Goal: Information Seeking & Learning: Learn about a topic

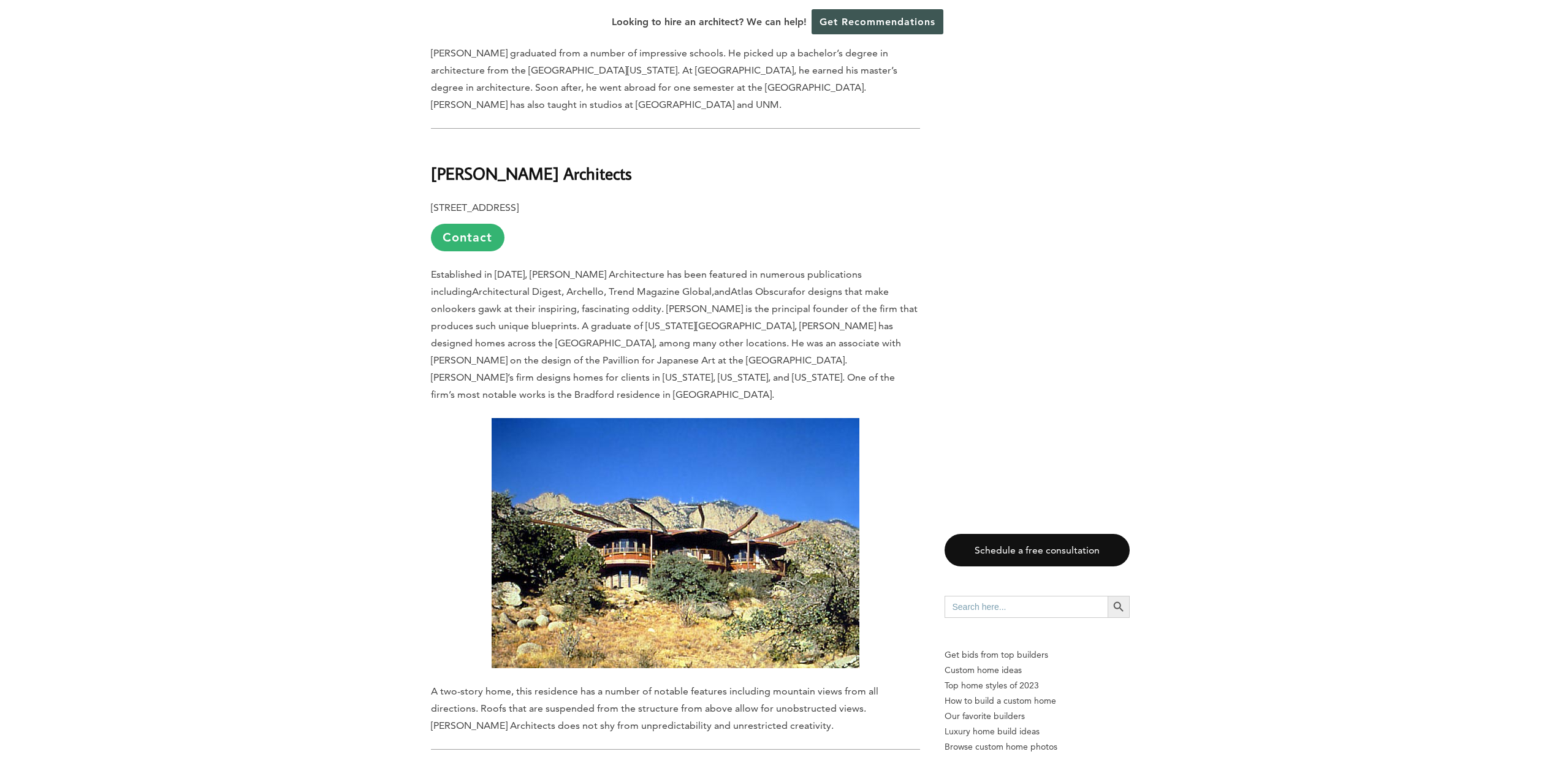
scroll to position [1832, 0]
drag, startPoint x: 580, startPoint y: 127, endPoint x: 431, endPoint y: 120, distance: 149.2
click at [431, 144] on h2 "[PERSON_NAME] Architects" at bounding box center [675, 165] width 489 height 42
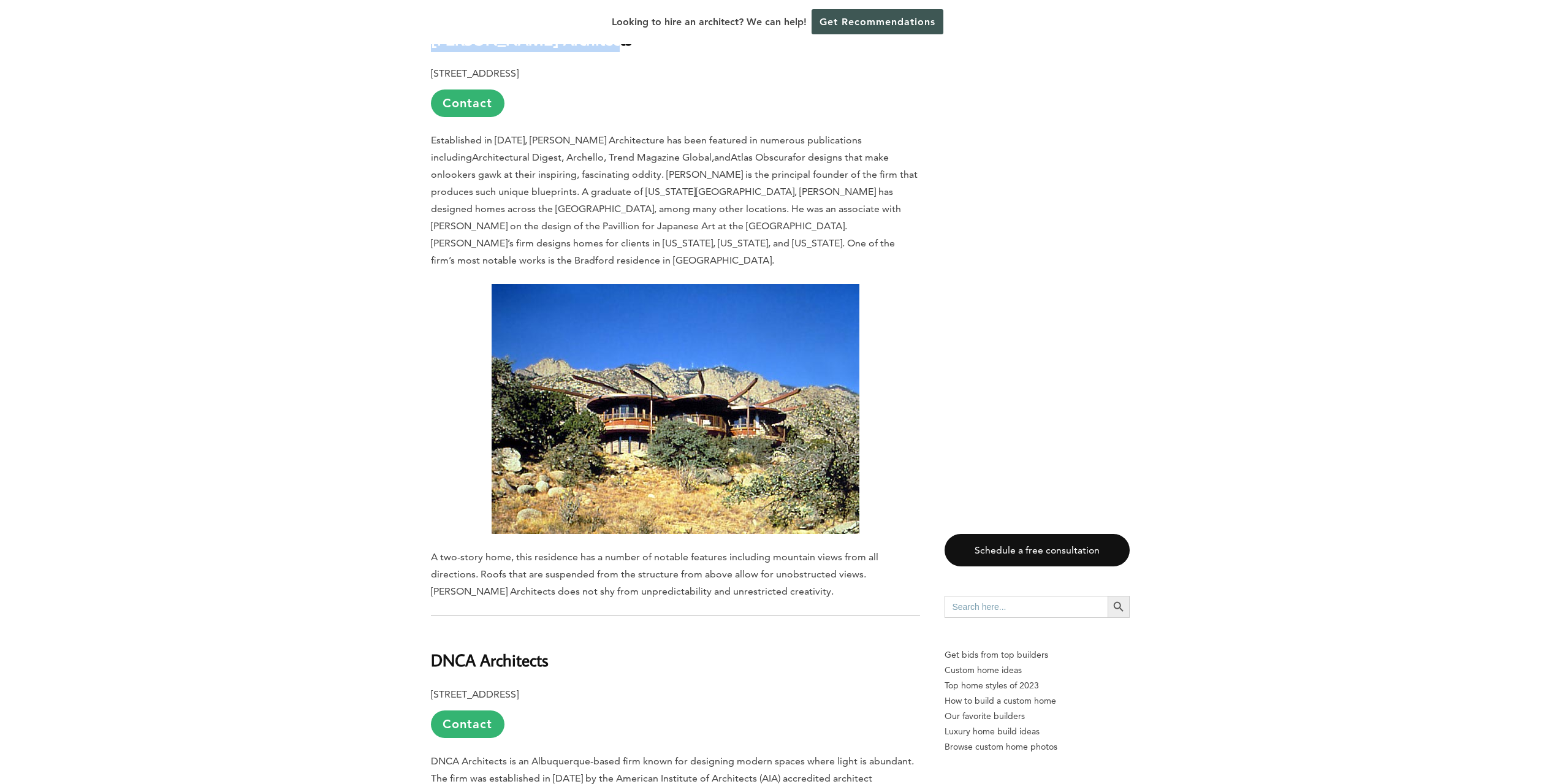
scroll to position [2260, 0]
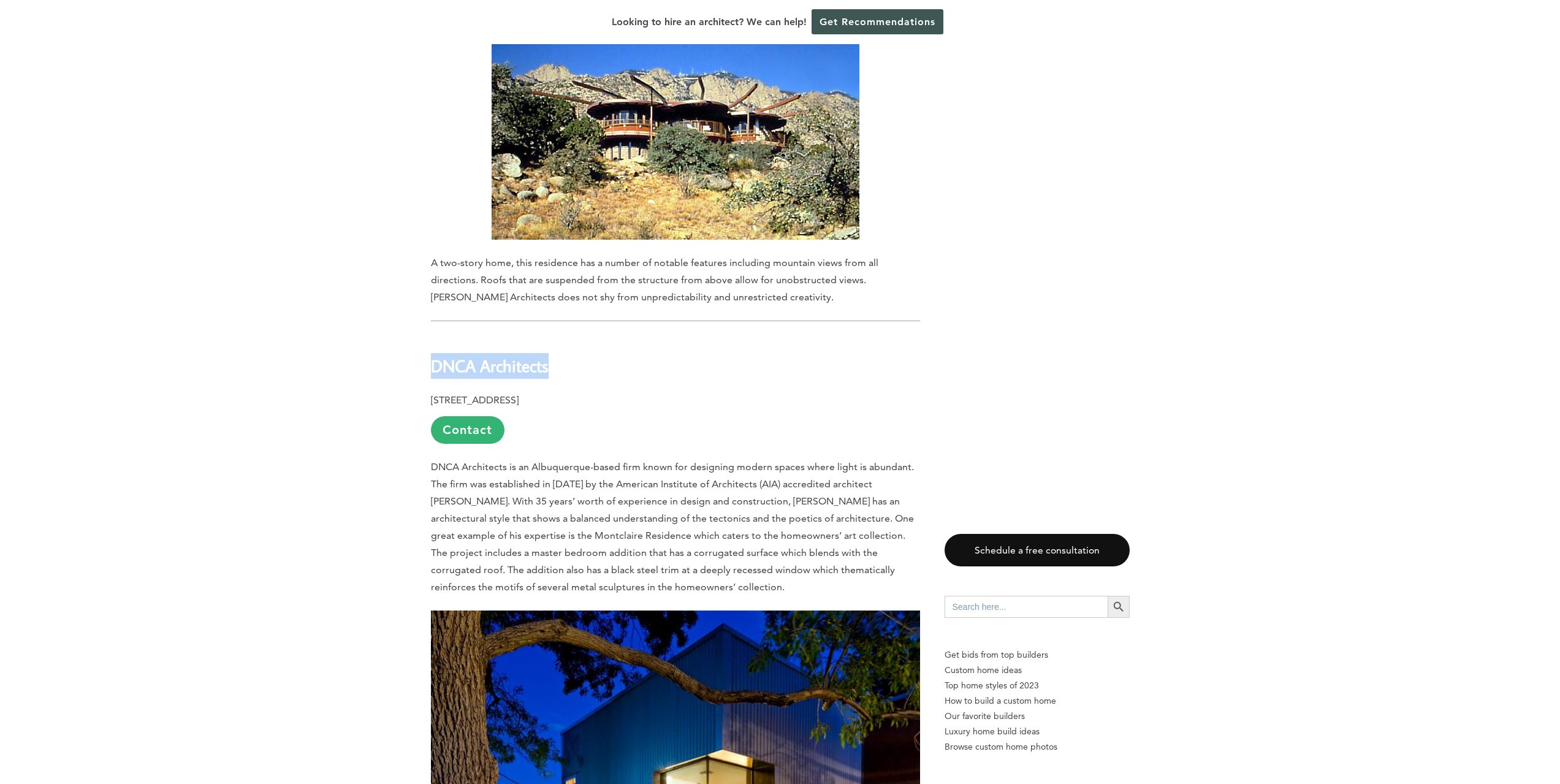
drag, startPoint x: 559, startPoint y: 303, endPoint x: 434, endPoint y: 295, distance: 125.3
click at [432, 335] on h2 "DNCA Architects" at bounding box center [675, 356] width 489 height 42
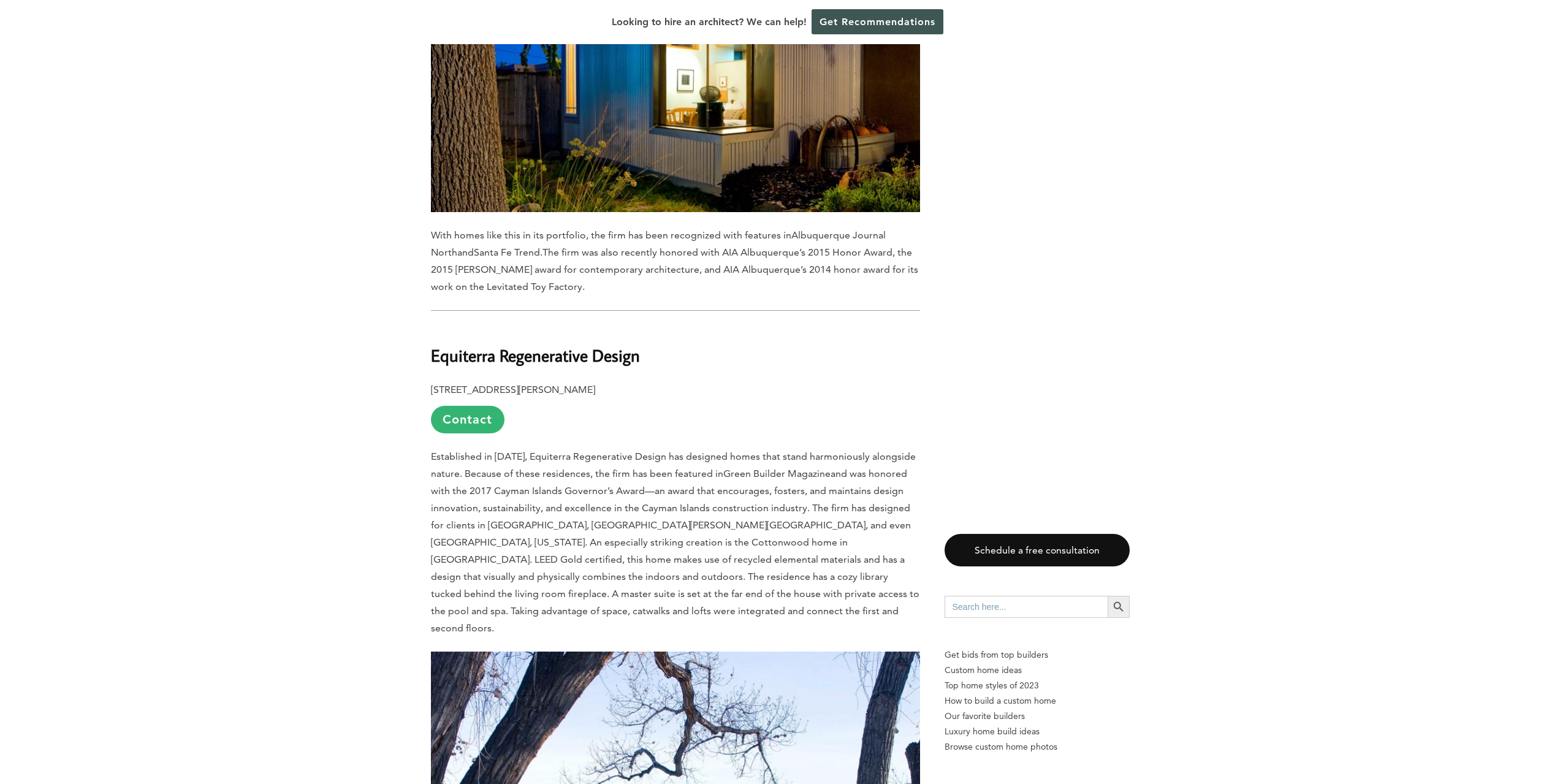
scroll to position [3057, 0]
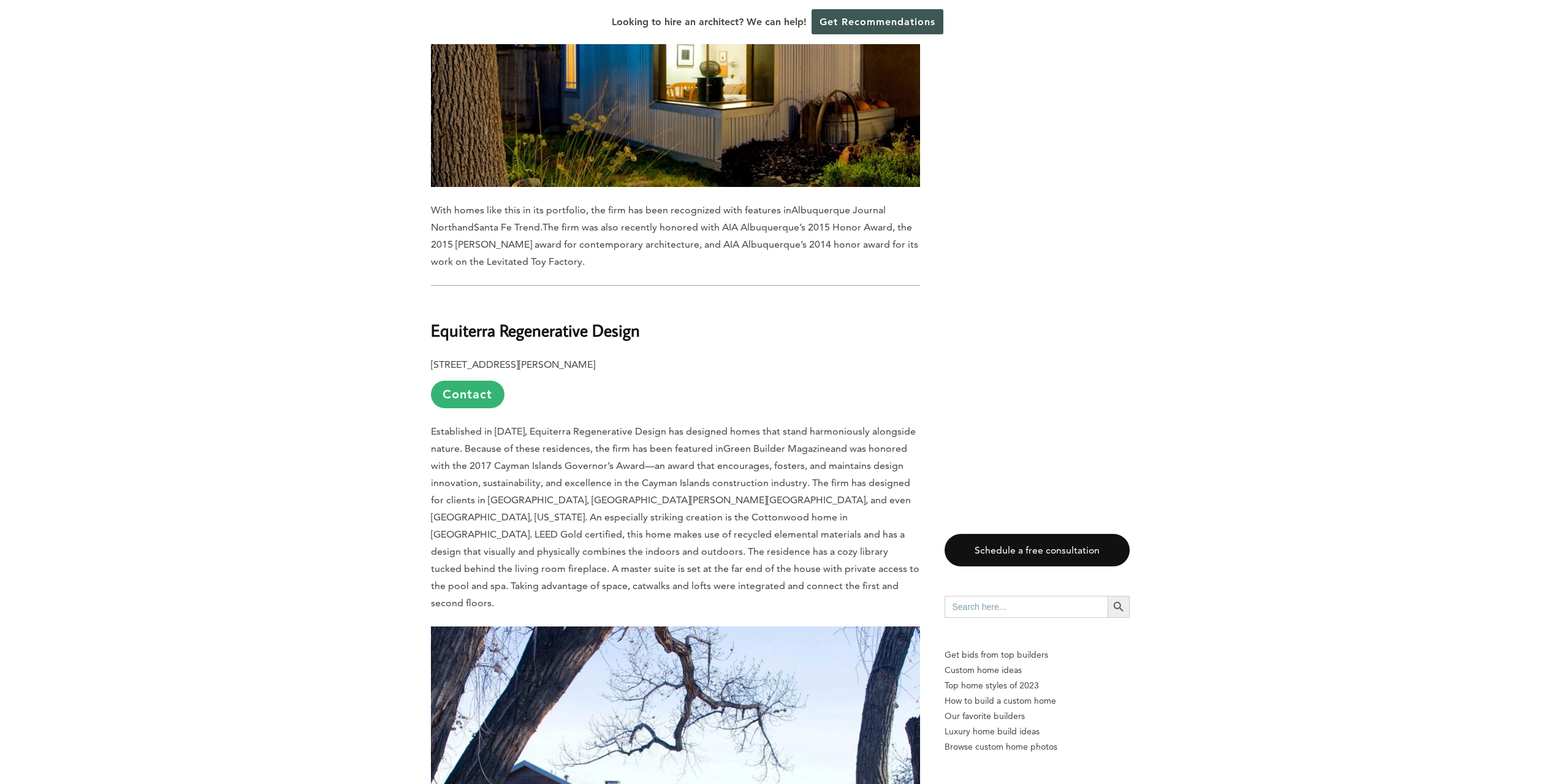
drag, startPoint x: 647, startPoint y: 266, endPoint x: 432, endPoint y: 255, distance: 215.3
click at [432, 300] on h2 "Equiterra Regenerative Design" at bounding box center [675, 321] width 489 height 42
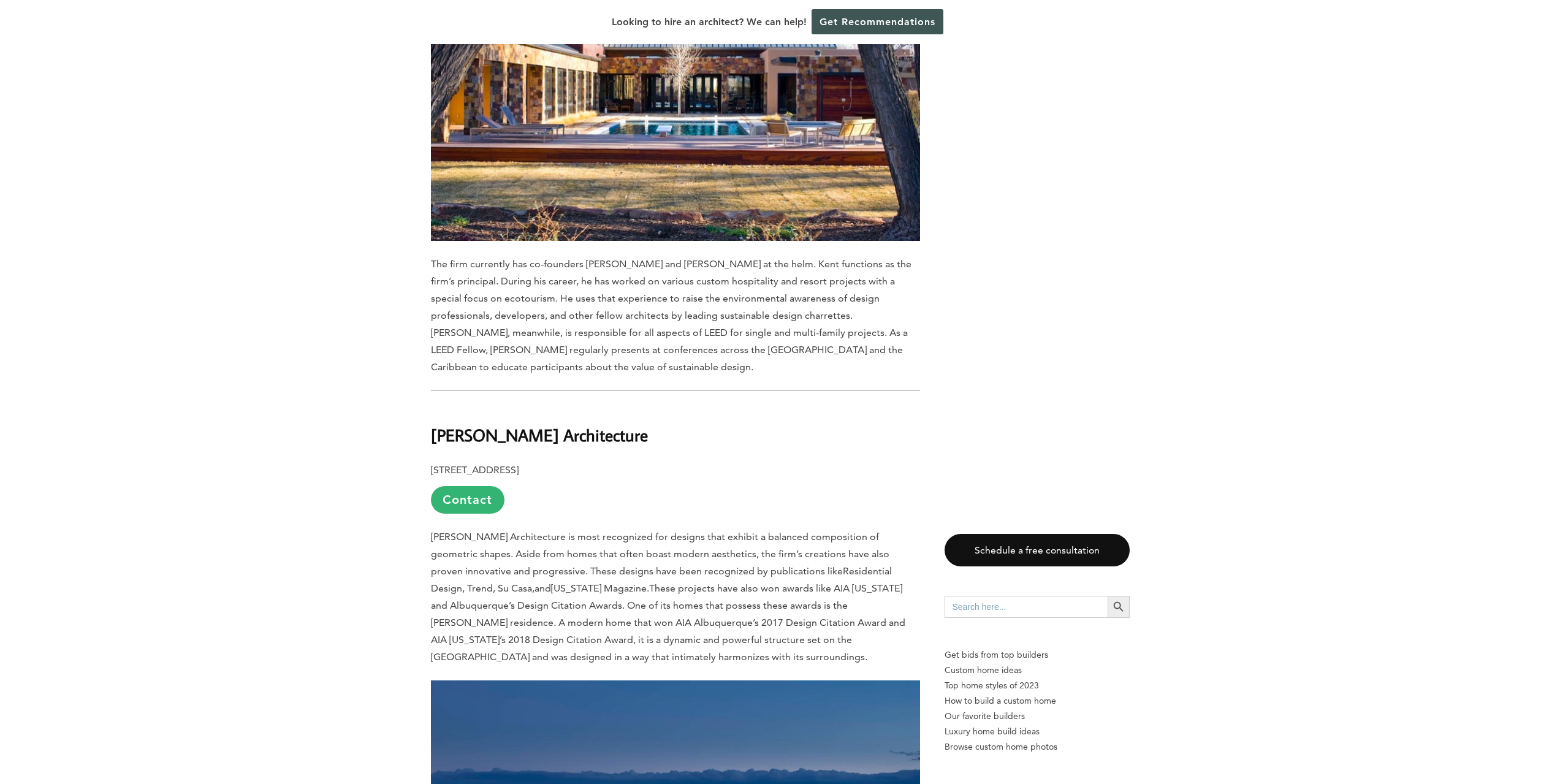
scroll to position [3853, 0]
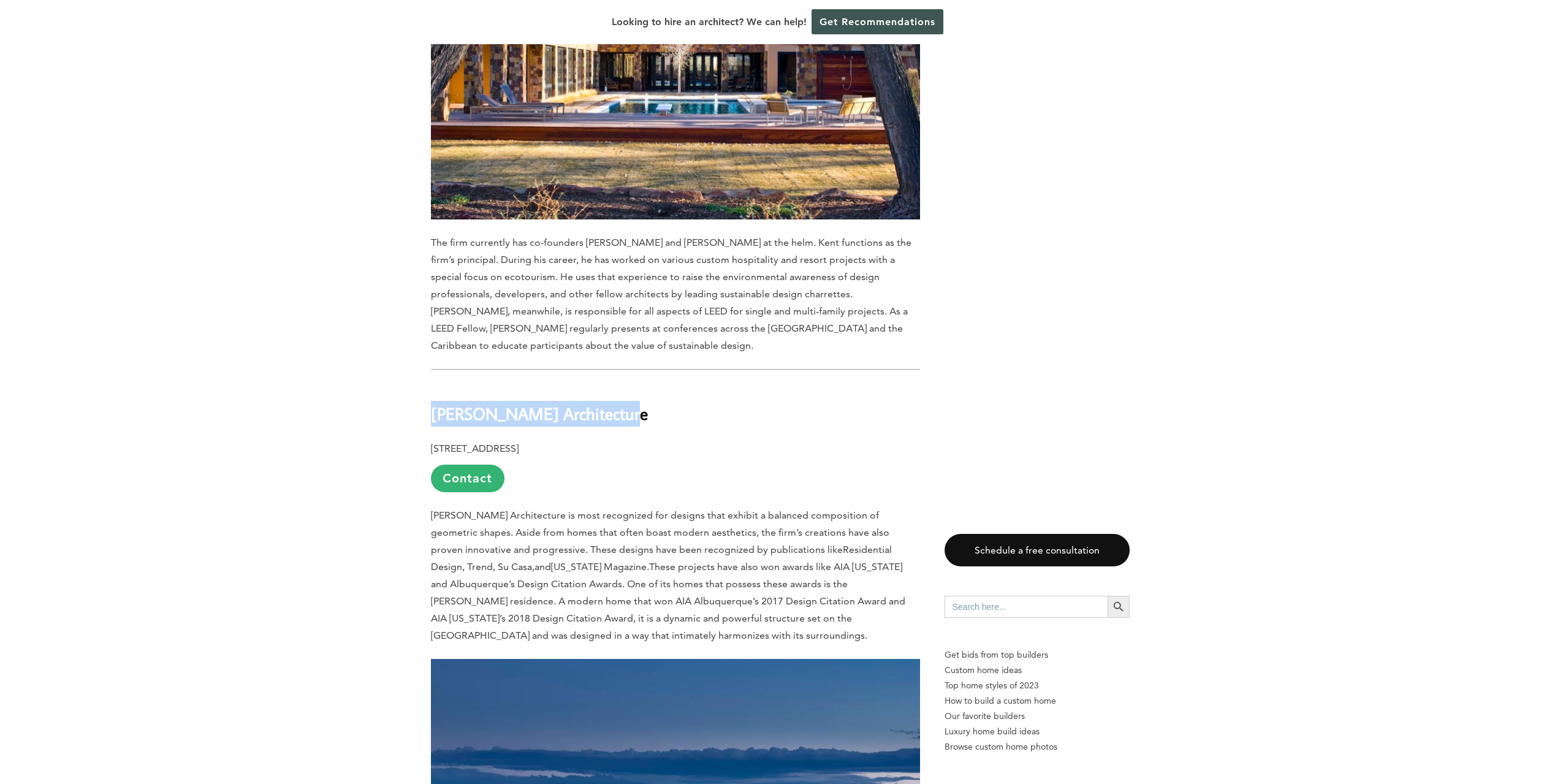
drag, startPoint x: 617, startPoint y: 335, endPoint x: 447, endPoint y: 321, distance: 170.6
click at [432, 385] on h2 "[PERSON_NAME] Architecture" at bounding box center [675, 405] width 489 height 42
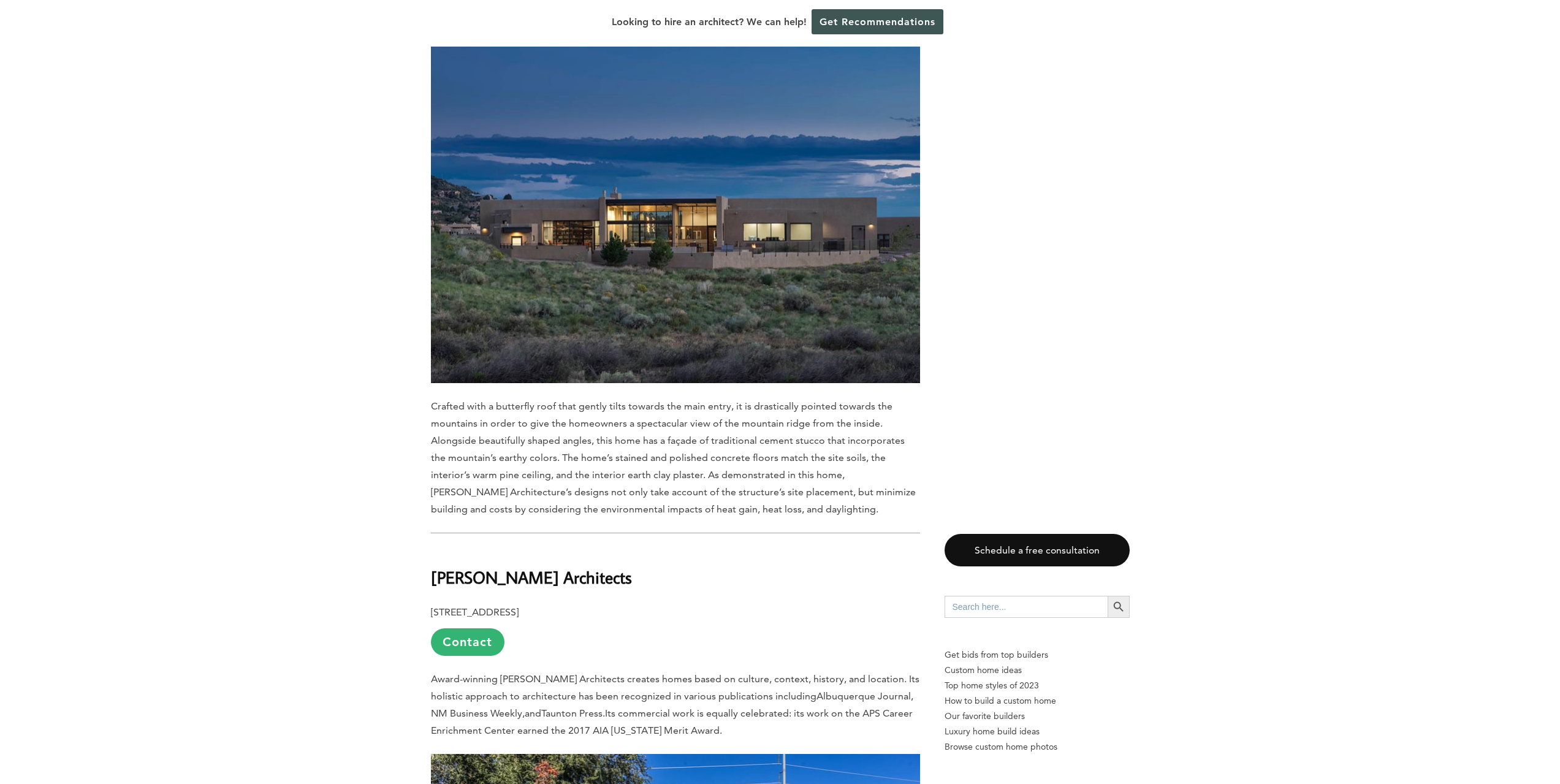
scroll to position [4466, 0]
drag, startPoint x: 613, startPoint y: 497, endPoint x: 431, endPoint y: 485, distance: 182.4
click at [431, 547] on h2 "[PERSON_NAME] Architects" at bounding box center [675, 568] width 489 height 42
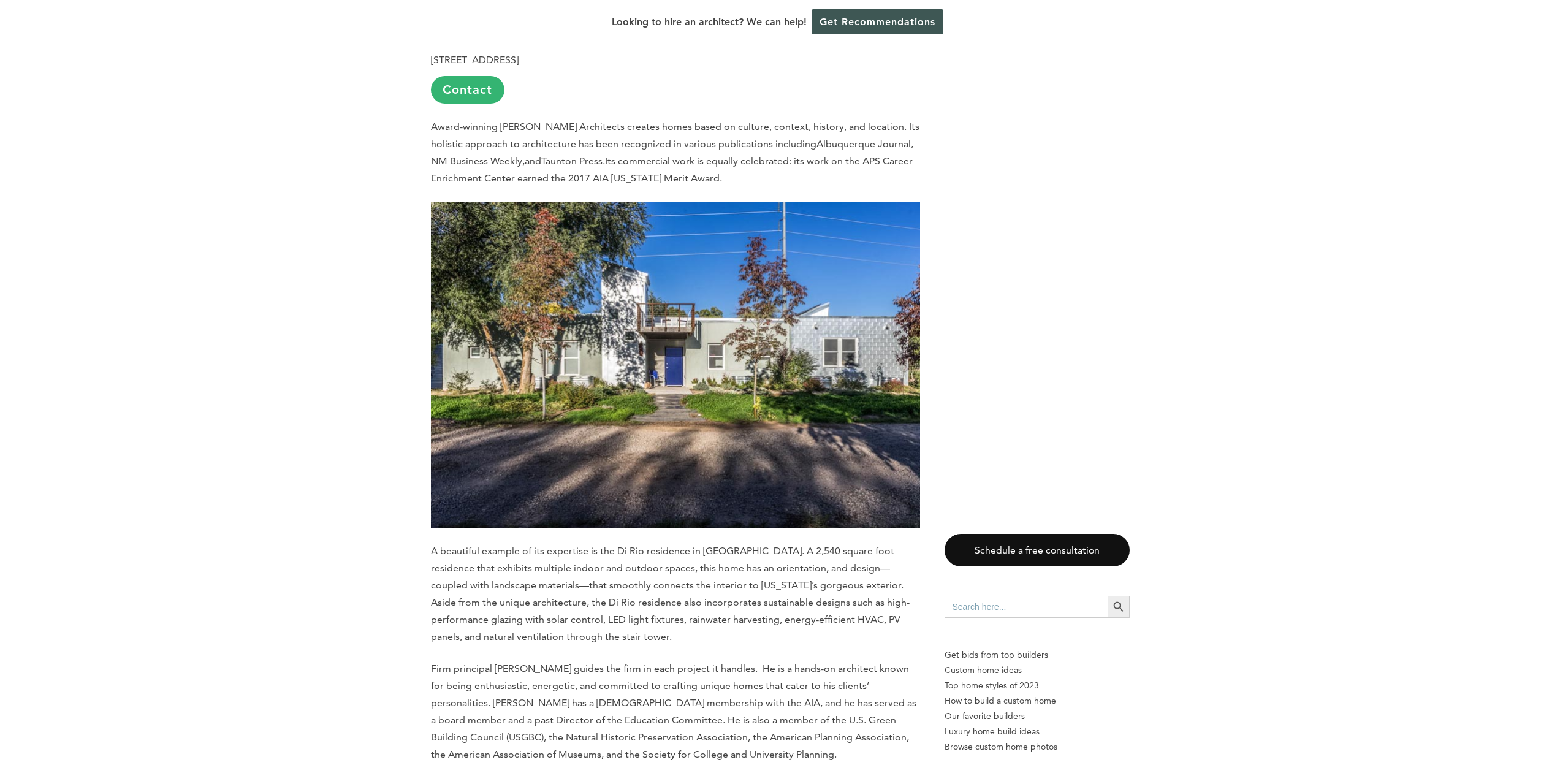
scroll to position [5386, 0]
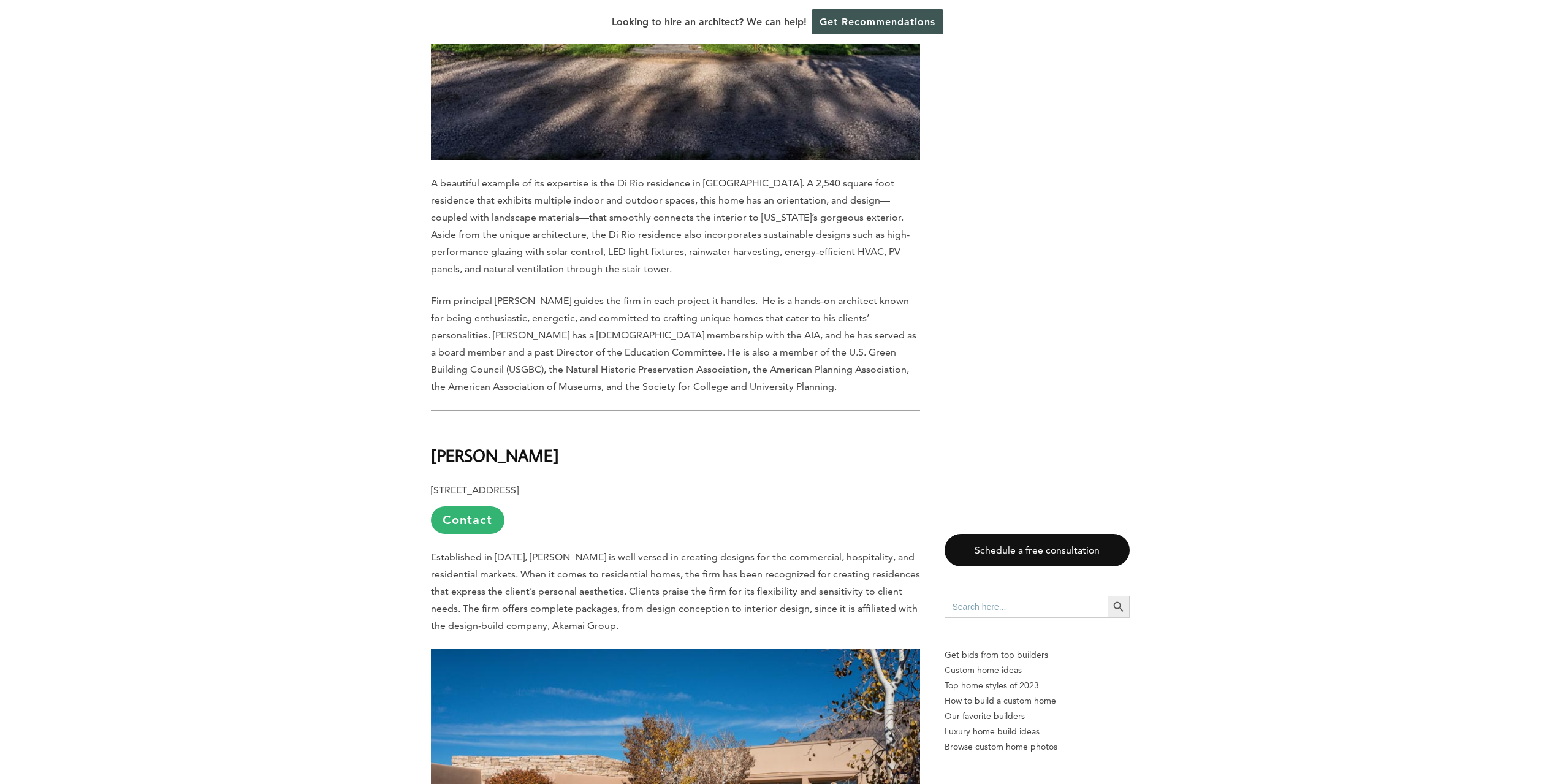
drag, startPoint x: 541, startPoint y: 369, endPoint x: 427, endPoint y: 373, distance: 114.1
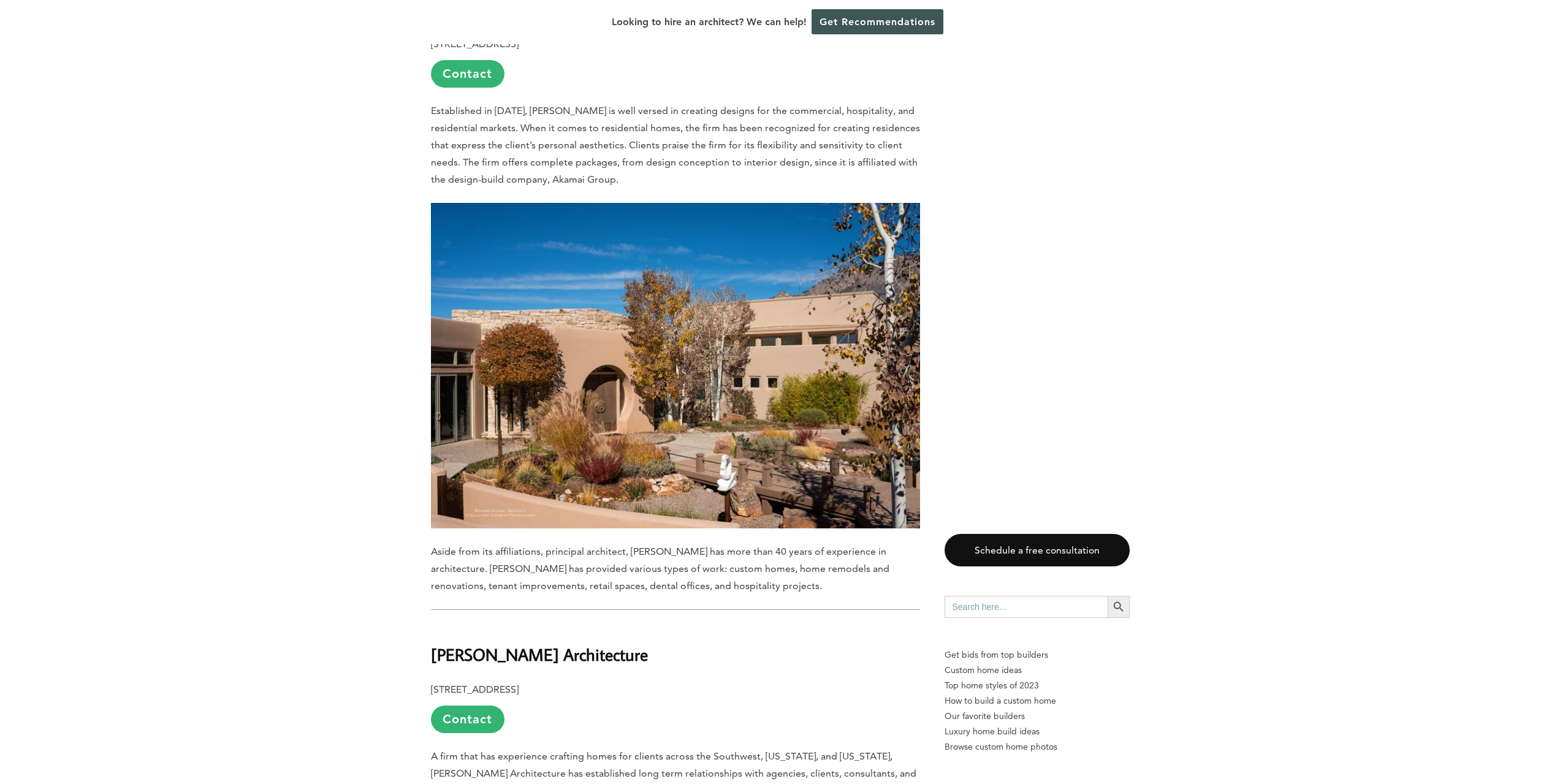
scroll to position [6059, 0]
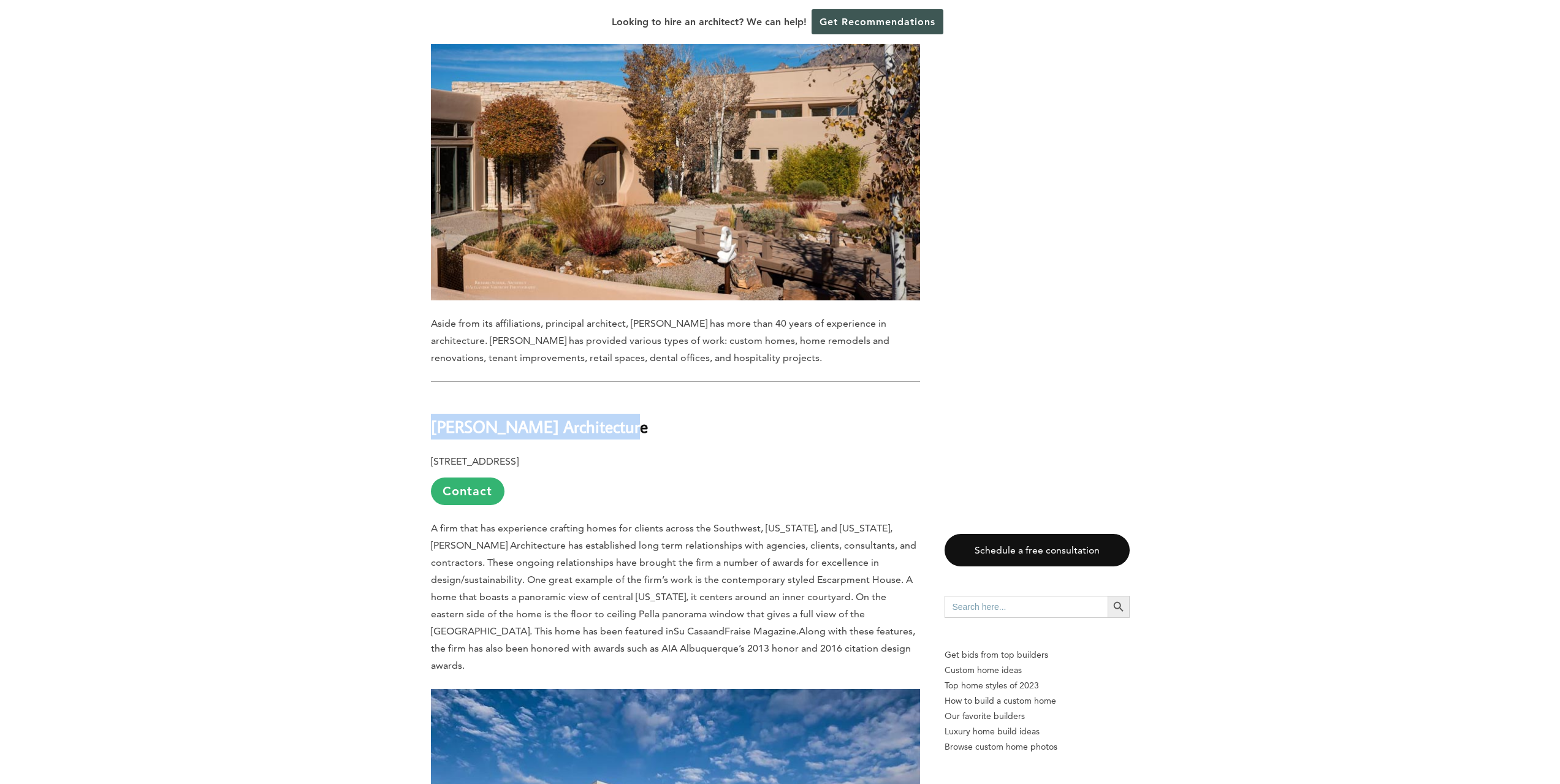
drag, startPoint x: 619, startPoint y: 344, endPoint x: 433, endPoint y: 349, distance: 186.1
click at [433, 396] on h2 "[PERSON_NAME] Architecture" at bounding box center [675, 417] width 489 height 42
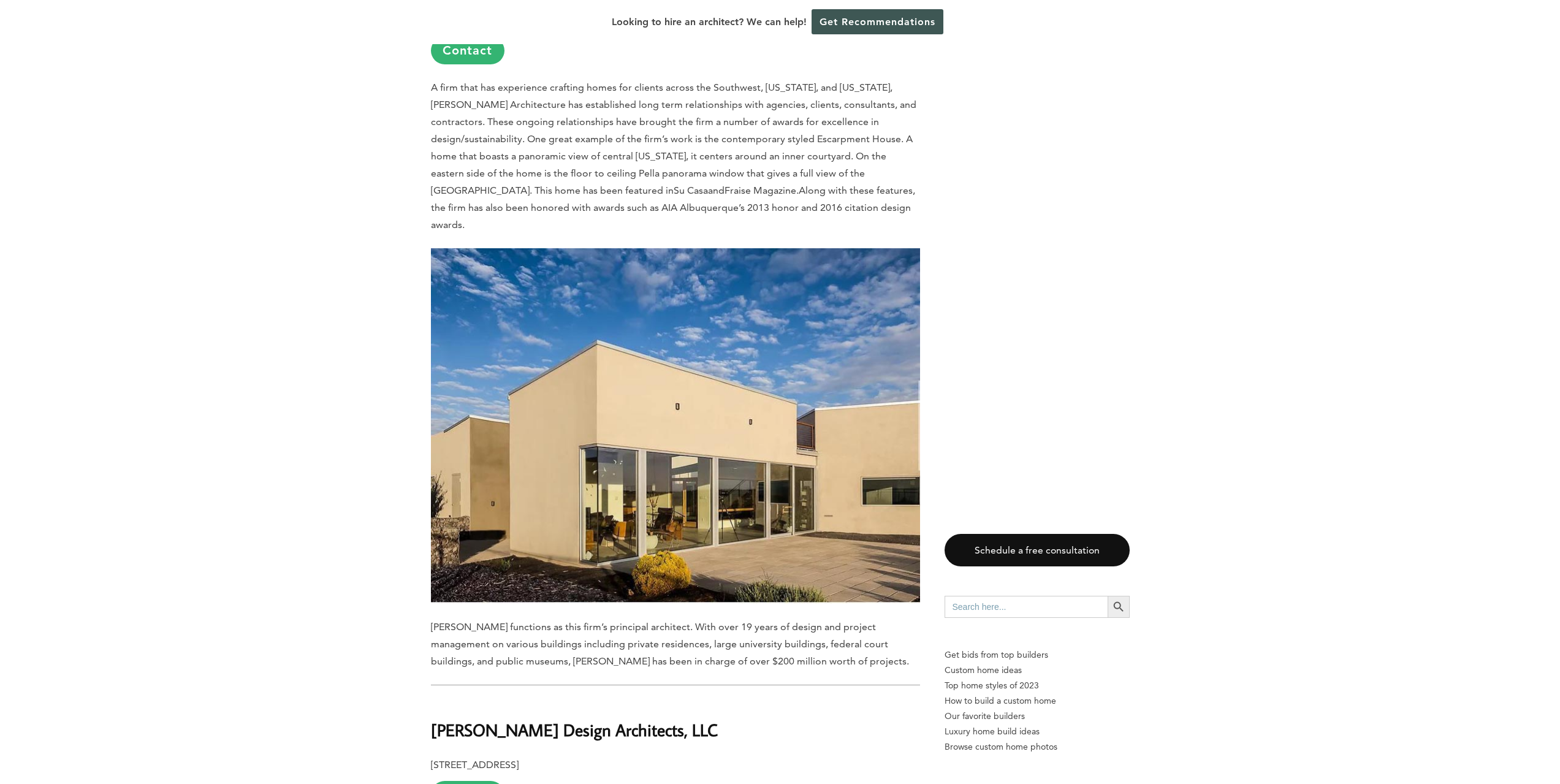
scroll to position [6733, 0]
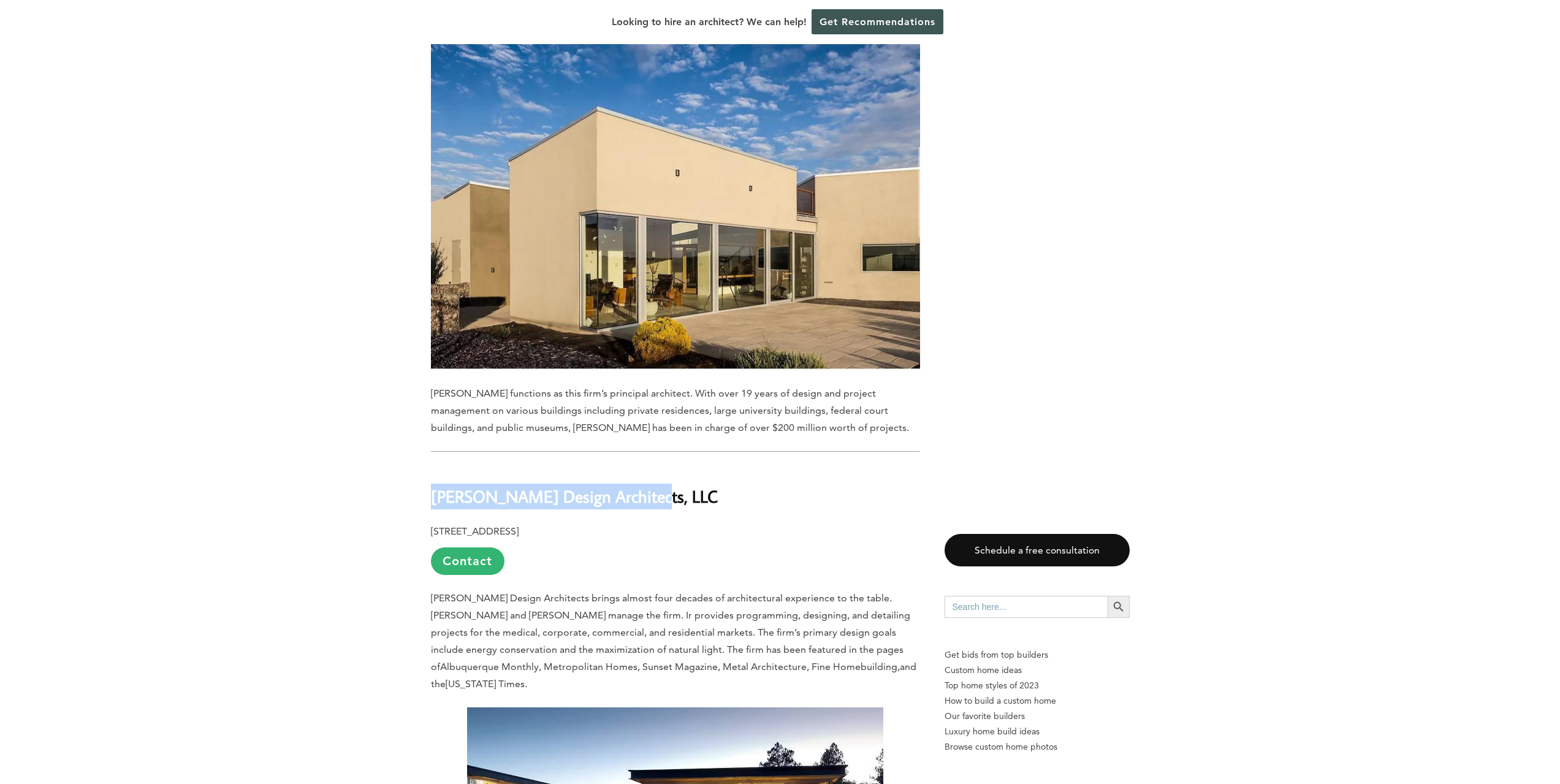
drag, startPoint x: 627, startPoint y: 394, endPoint x: 427, endPoint y: 384, distance: 200.2
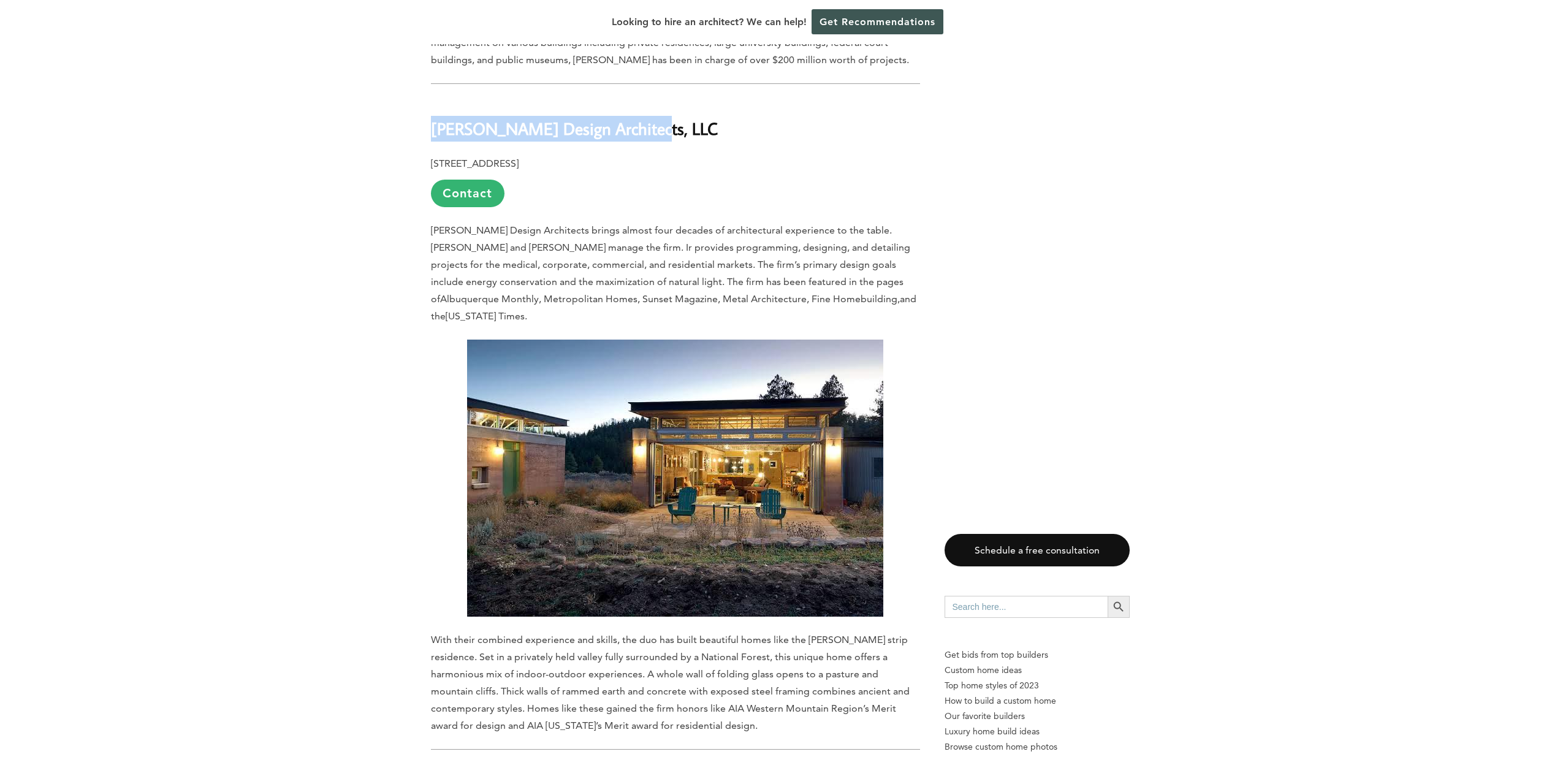
scroll to position [7407, 0]
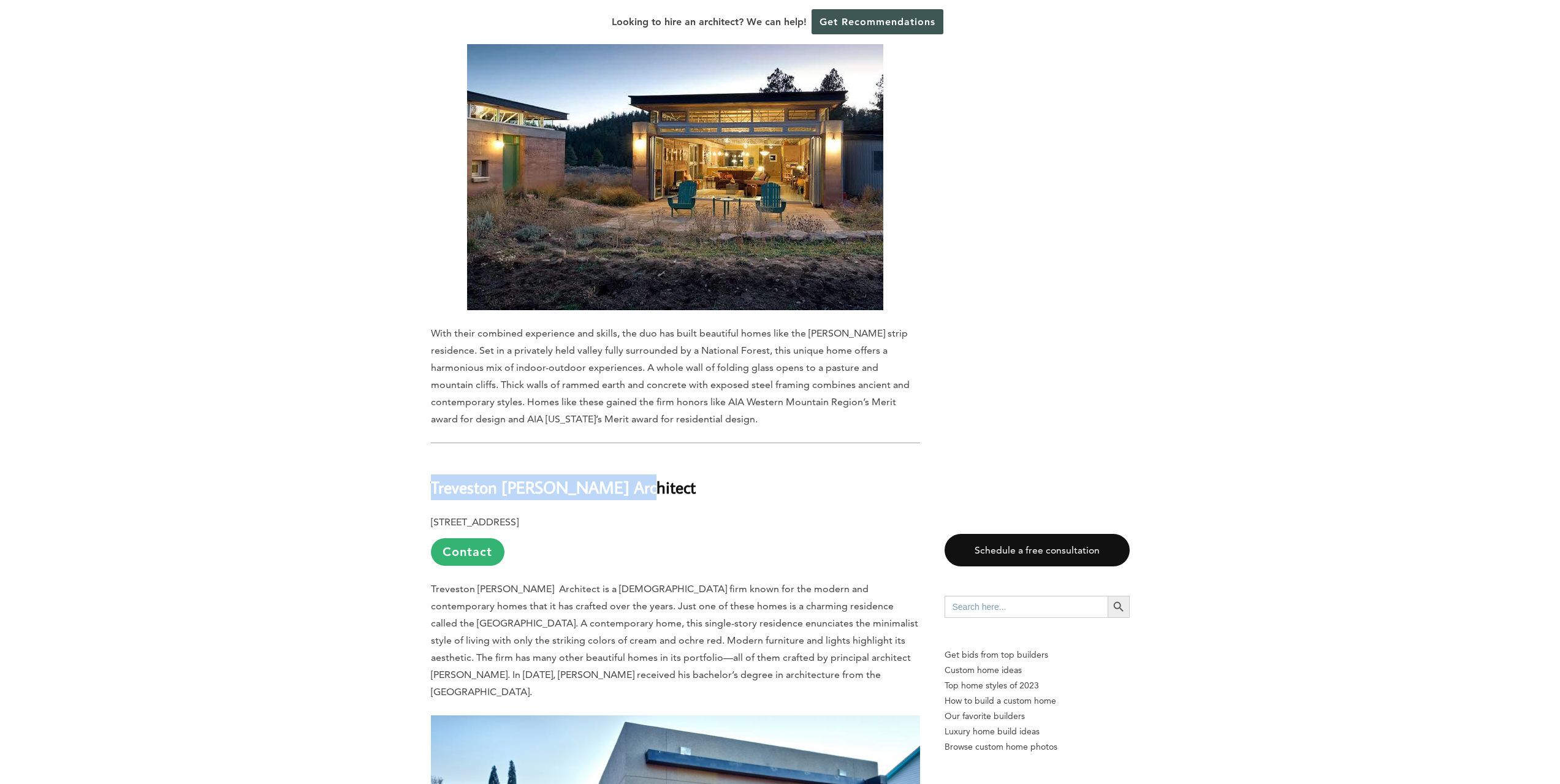
drag, startPoint x: 647, startPoint y: 372, endPoint x: 425, endPoint y: 373, distance: 222.0
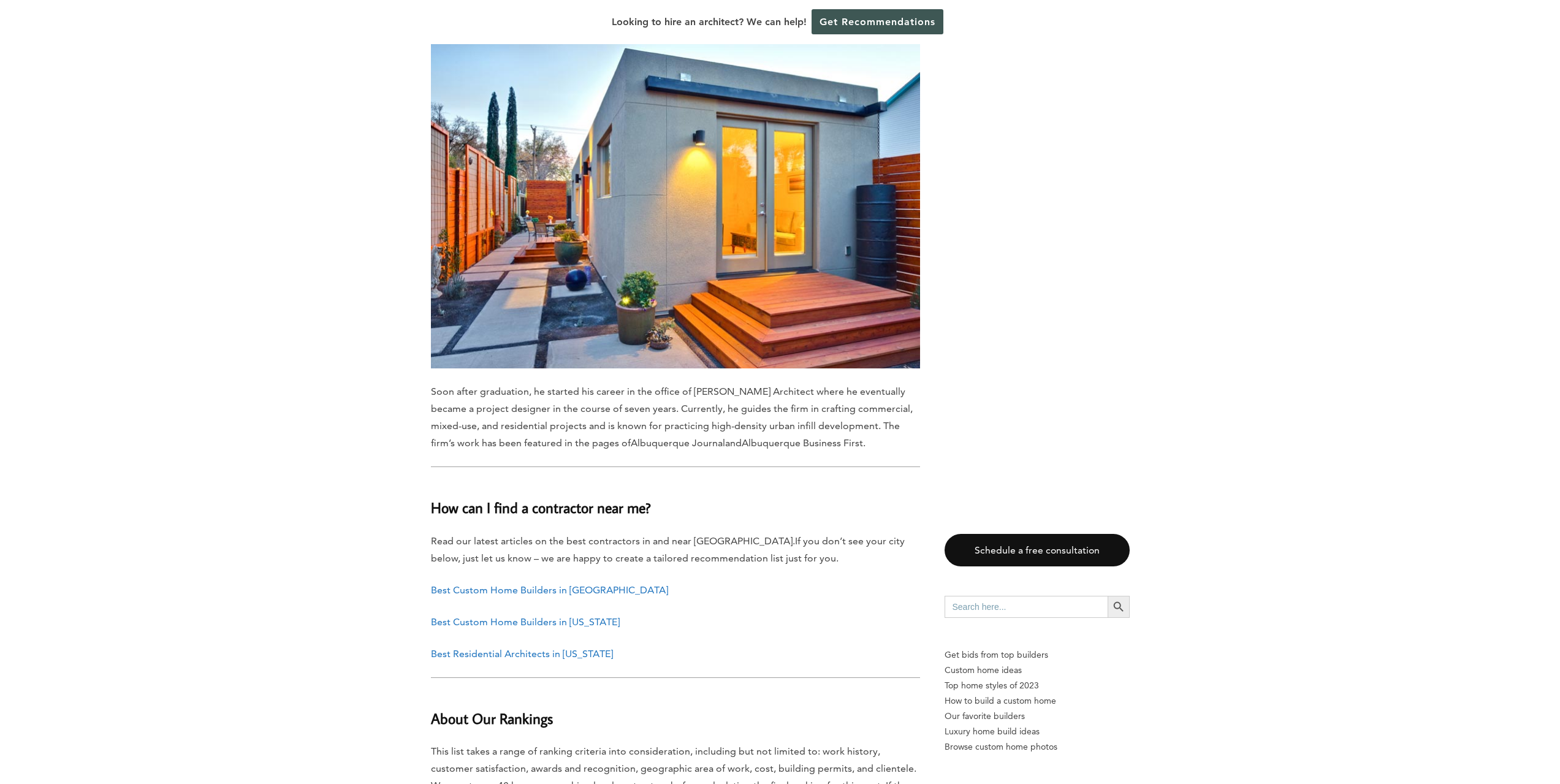
scroll to position [8081, 0]
